Goal: Task Accomplishment & Management: Complete application form

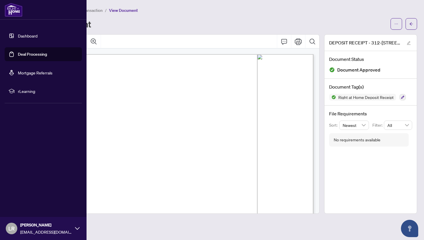
scroll to position [77, 0]
click at [18, 33] on link "Dashboard" at bounding box center [28, 35] width 20 height 5
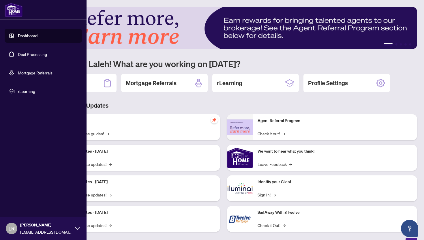
click at [19, 52] on link "Deal Processing" at bounding box center [32, 54] width 29 height 5
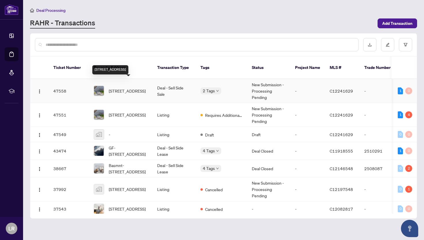
click at [135, 88] on span "312-478 king St, Toronto, Ontario M5V 0A8, Canada" at bounding box center [127, 91] width 37 height 6
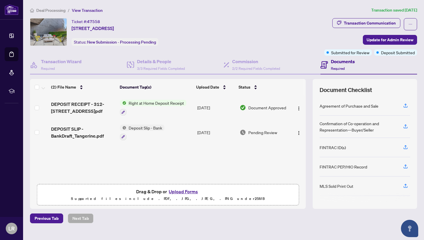
scroll to position [10, 0]
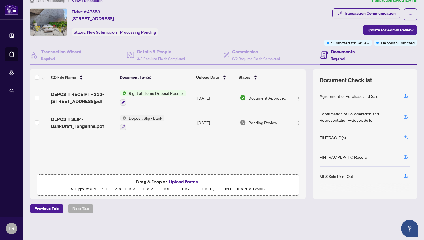
click at [183, 182] on button "Upload Forms" at bounding box center [183, 182] width 33 height 8
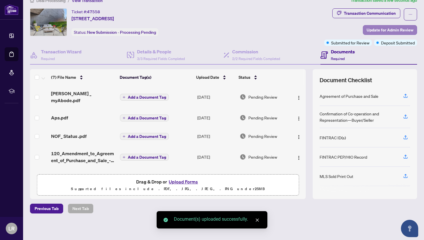
click at [389, 31] on span "Update for Admin Review" at bounding box center [390, 29] width 47 height 9
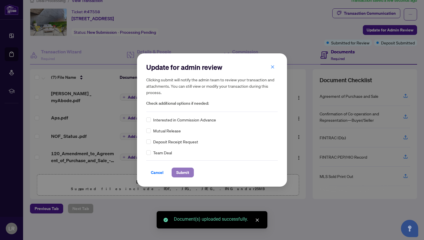
click at [182, 172] on span "Submit" at bounding box center [182, 172] width 13 height 9
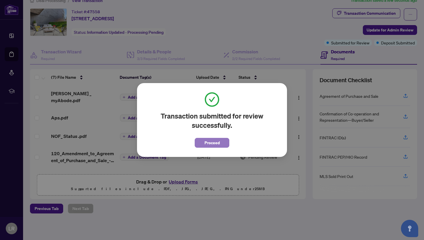
click at [210, 146] on span "Proceed" at bounding box center [212, 142] width 15 height 9
